Goal: Information Seeking & Learning: Learn about a topic

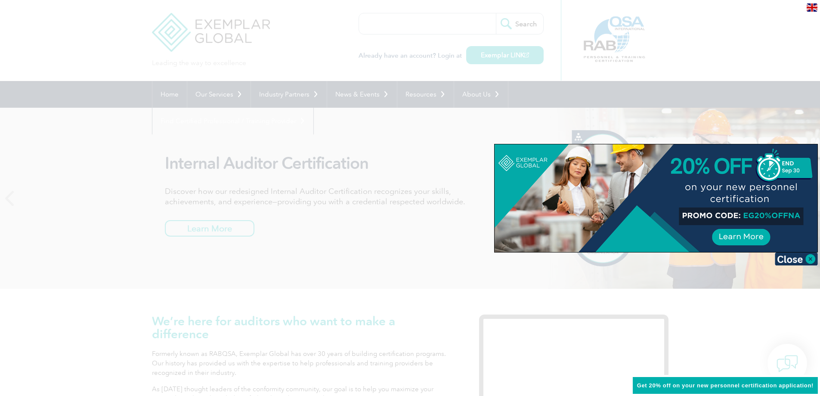
drag, startPoint x: 412, startPoint y: 18, endPoint x: 412, endPoint y: 26, distance: 8.2
click at [412, 26] on div at bounding box center [410, 198] width 820 height 396
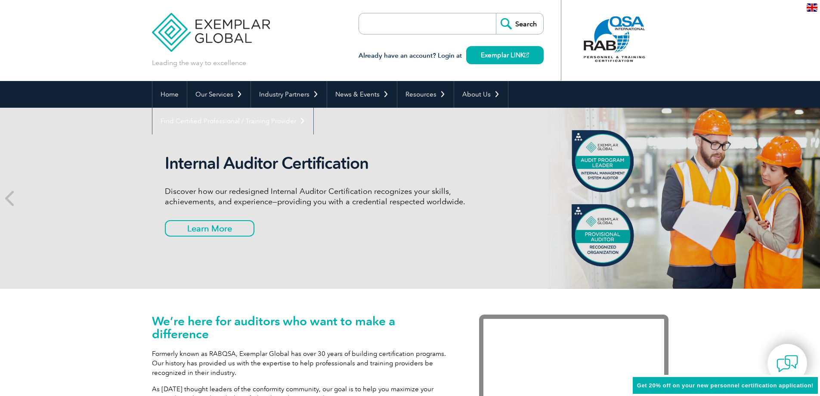
click at [412, 28] on input "search" at bounding box center [408, 23] width 90 height 21
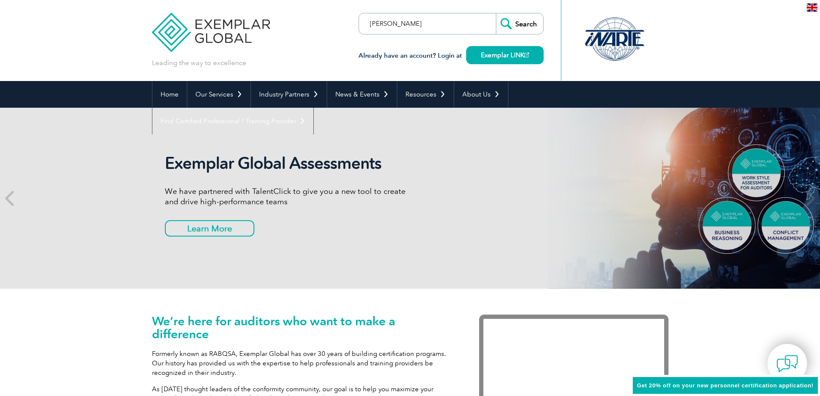
click at [401, 22] on input "sanjay kalar" at bounding box center [408, 23] width 90 height 21
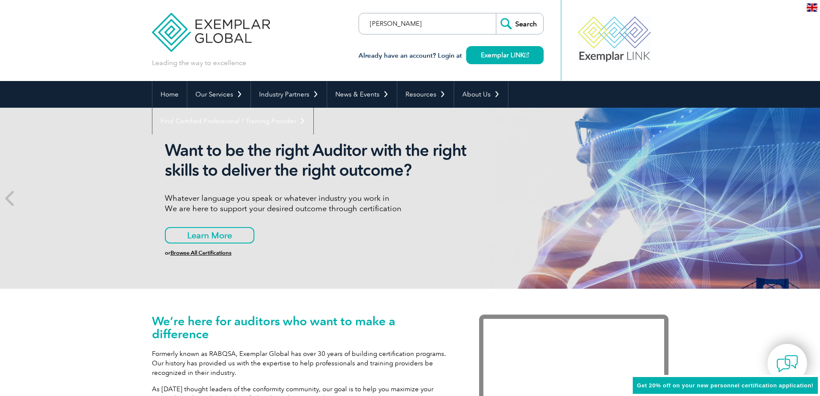
type input "sanjay kalra"
click at [496, 13] on input "Search" at bounding box center [519, 23] width 47 height 21
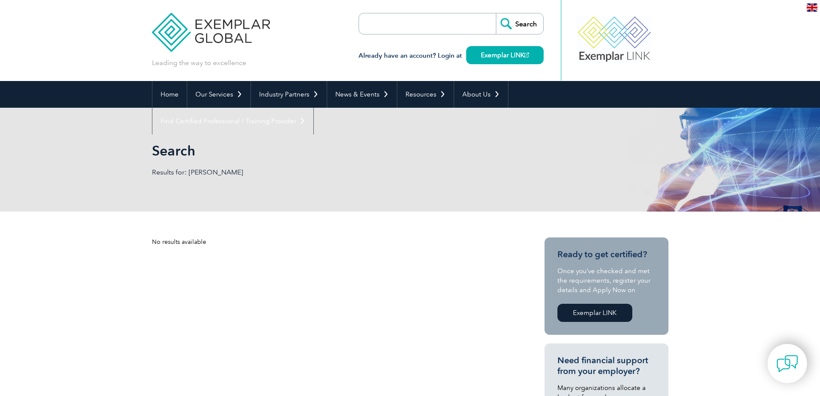
click at [435, 25] on input "search" at bounding box center [408, 23] width 90 height 21
paste input "SQF Auditor"
type input "SQF Auditor"
click at [496, 13] on input "Search" at bounding box center [519, 23] width 47 height 21
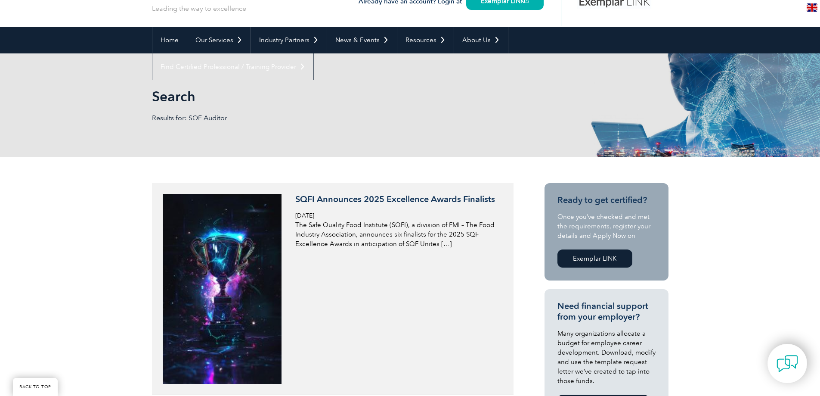
scroll to position [129, 0]
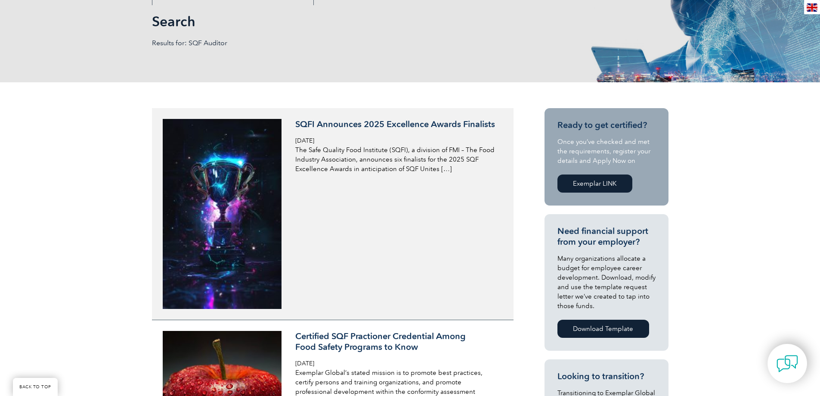
click at [393, 159] on p "The Safe Quality Food Institute (SQFI), a division of FMI – The Food Industry A…" at bounding box center [397, 159] width 204 height 28
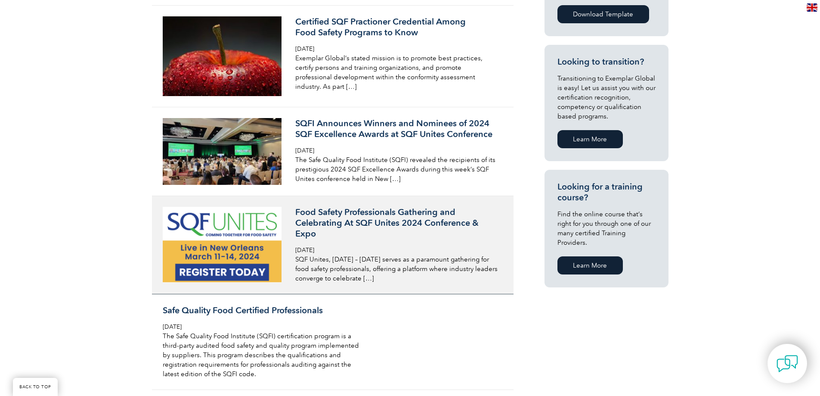
scroll to position [301, 0]
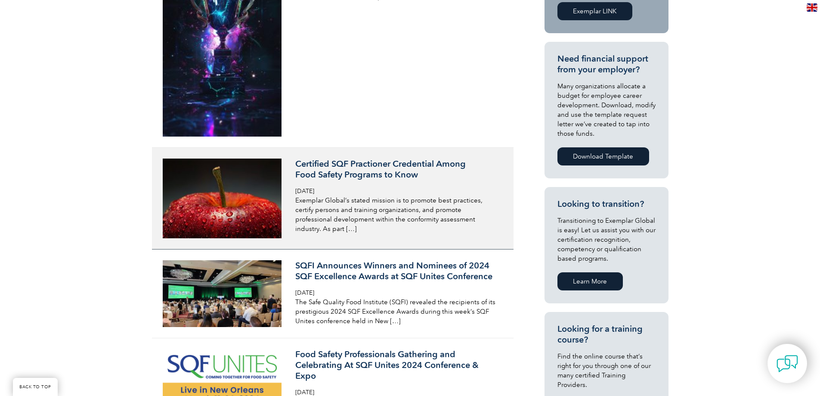
click at [352, 179] on h3 "Certified SQF Practioner Credential Among Food Safety Programs to Know" at bounding box center [397, 169] width 204 height 22
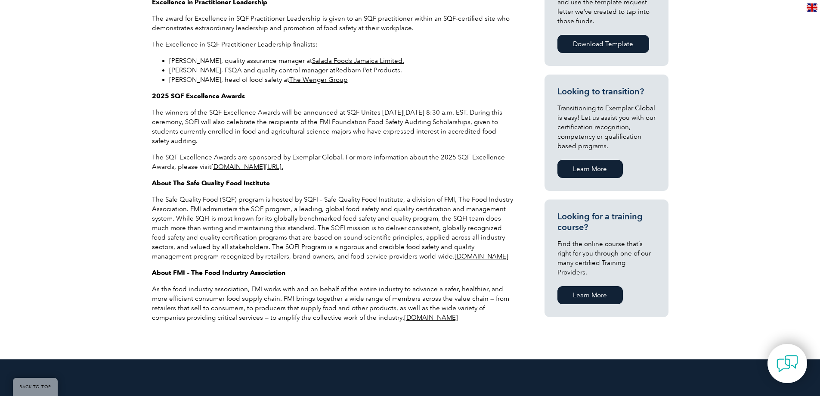
scroll to position [516, 0]
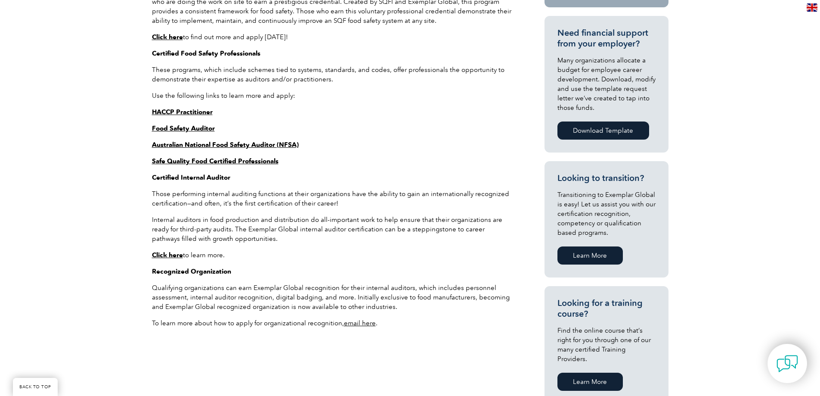
scroll to position [430, 0]
